Goal: Complete application form

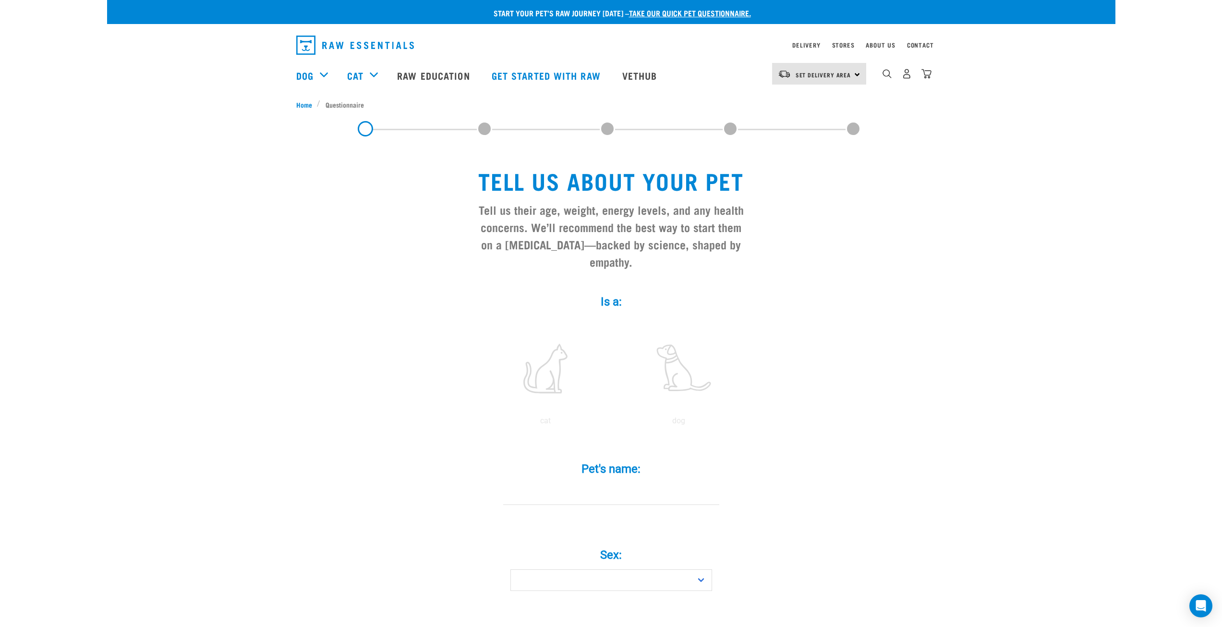
click at [359, 45] on img "dropdown navigation" at bounding box center [355, 45] width 118 height 19
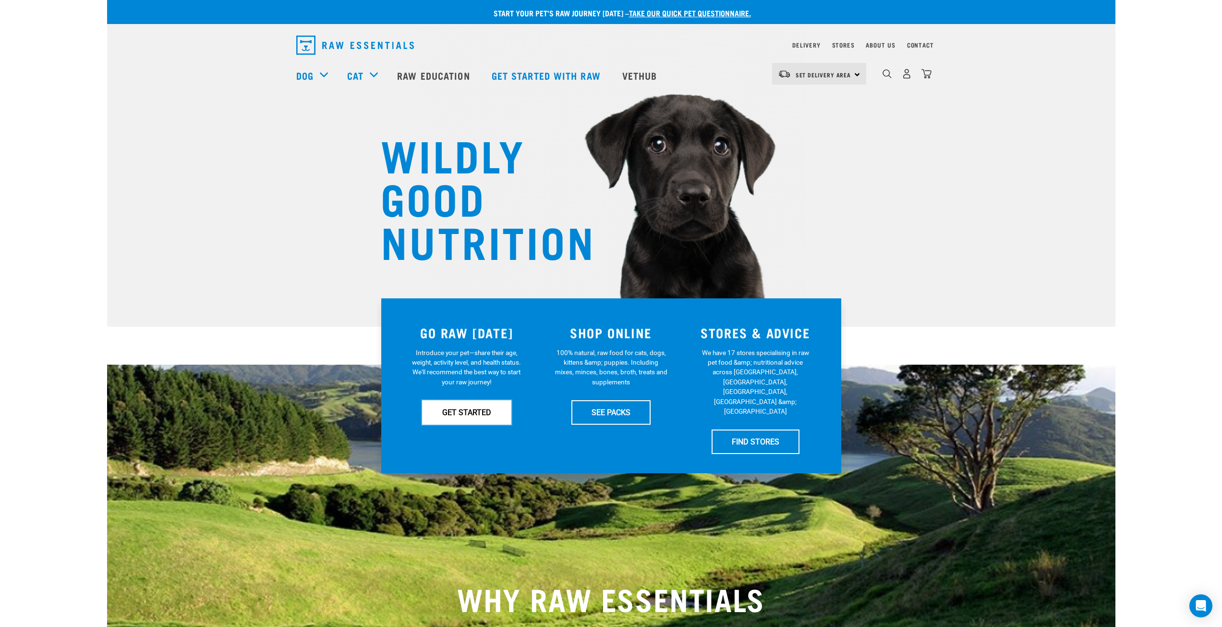
click at [474, 409] on link "GET STARTED" at bounding box center [466, 412] width 89 height 24
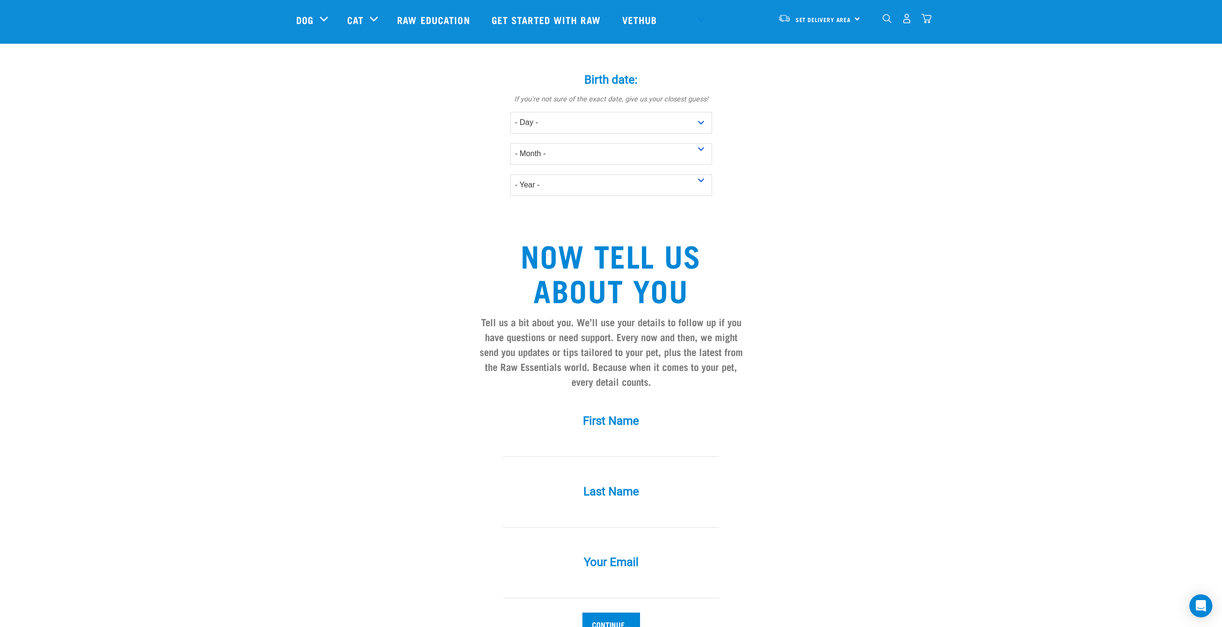
scroll to position [672, 0]
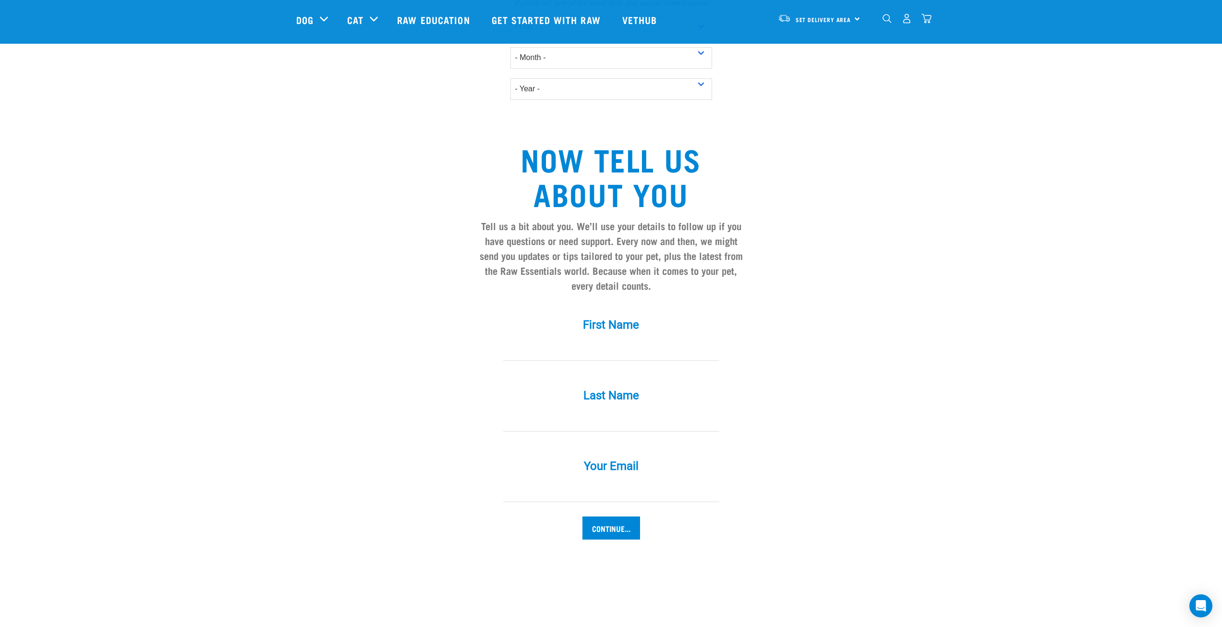
click at [605, 480] on input "Your Email *" at bounding box center [611, 491] width 216 height 22
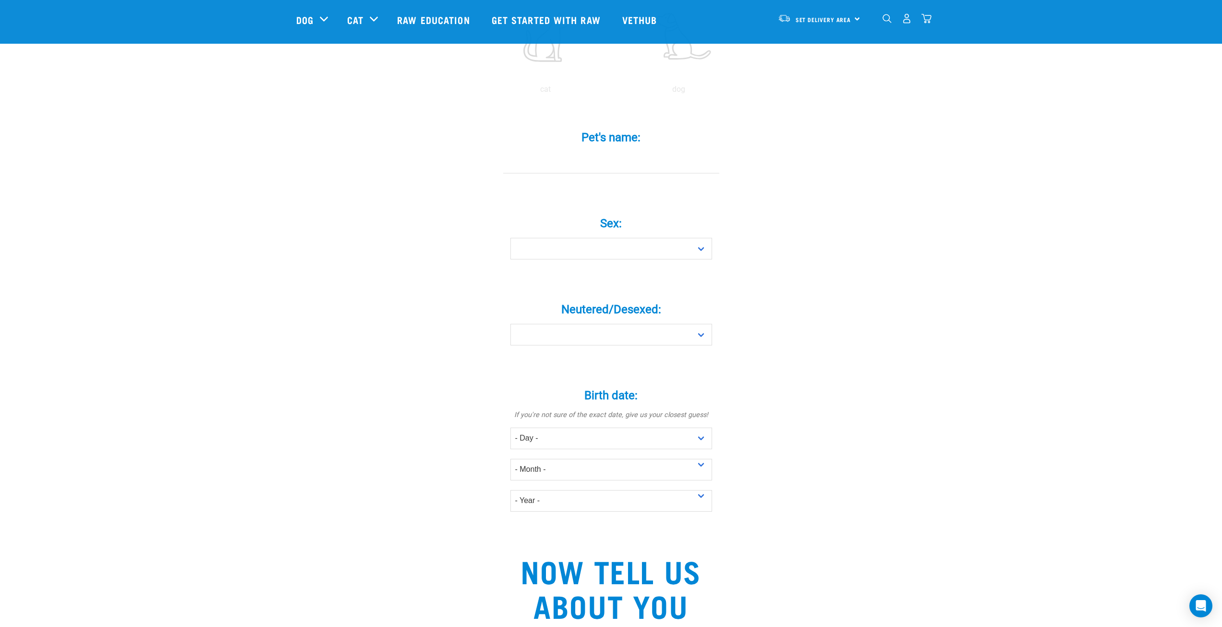
scroll to position [0, 0]
